Goal: Task Accomplishment & Management: Manage account settings

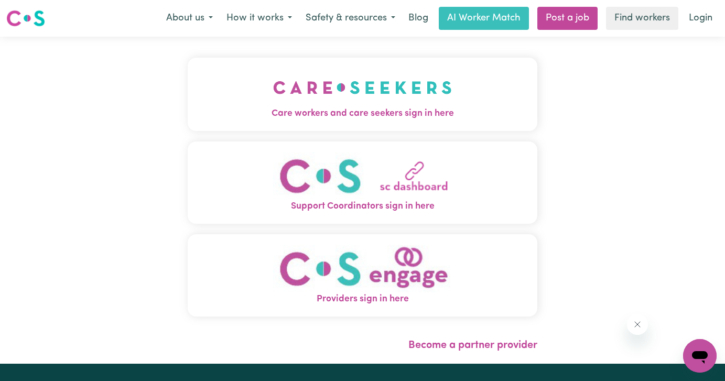
click at [407, 127] on button "Care workers and care seekers sign in here" at bounding box center [363, 94] width 350 height 73
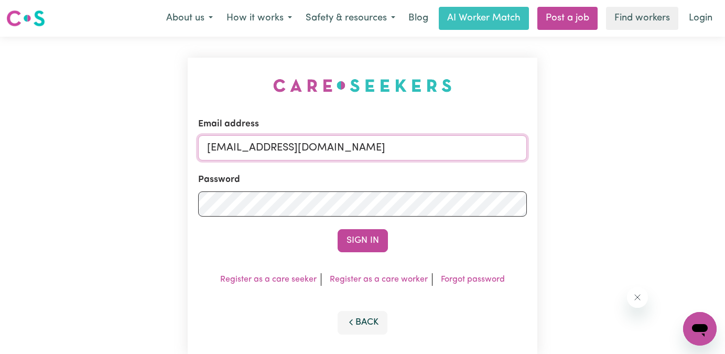
drag, startPoint x: 374, startPoint y: 151, endPoint x: 117, endPoint y: 141, distance: 257.0
click at [117, 141] on div "Email address [EMAIL_ADDRESS][DOMAIN_NAME] Password Sign In Register as a care …" at bounding box center [362, 207] width 725 height 340
click at [338, 229] on button "Sign In" at bounding box center [363, 240] width 50 height 23
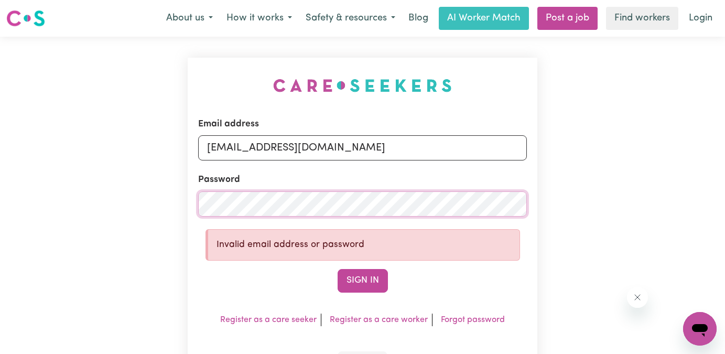
click at [131, 202] on div "Email address [EMAIL_ADDRESS][DOMAIN_NAME] Password Invalid email address or pa…" at bounding box center [362, 226] width 725 height 379
click at [338, 269] on button "Sign In" at bounding box center [363, 280] width 50 height 23
click at [0, 201] on div "Email address [EMAIL_ADDRESS][DOMAIN_NAME] Password Invalid email address or pa…" at bounding box center [362, 226] width 725 height 379
click at [202, 147] on input "[EMAIL_ADDRESS][DOMAIN_NAME]" at bounding box center [362, 147] width 329 height 25
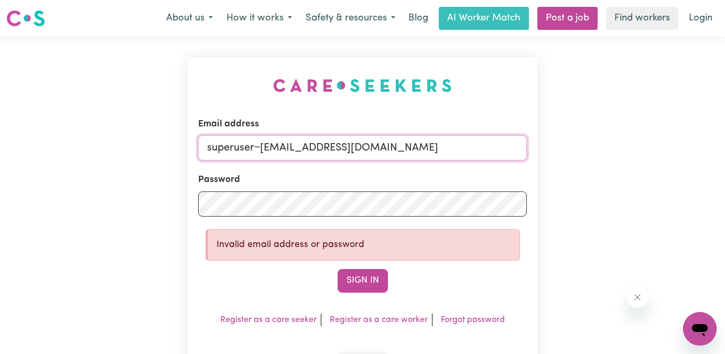
type input "superuser~[EMAIL_ADDRESS][DOMAIN_NAME]"
click at [338, 269] on button "Sign In" at bounding box center [363, 280] width 50 height 23
